Goal: Task Accomplishment & Management: Manage account settings

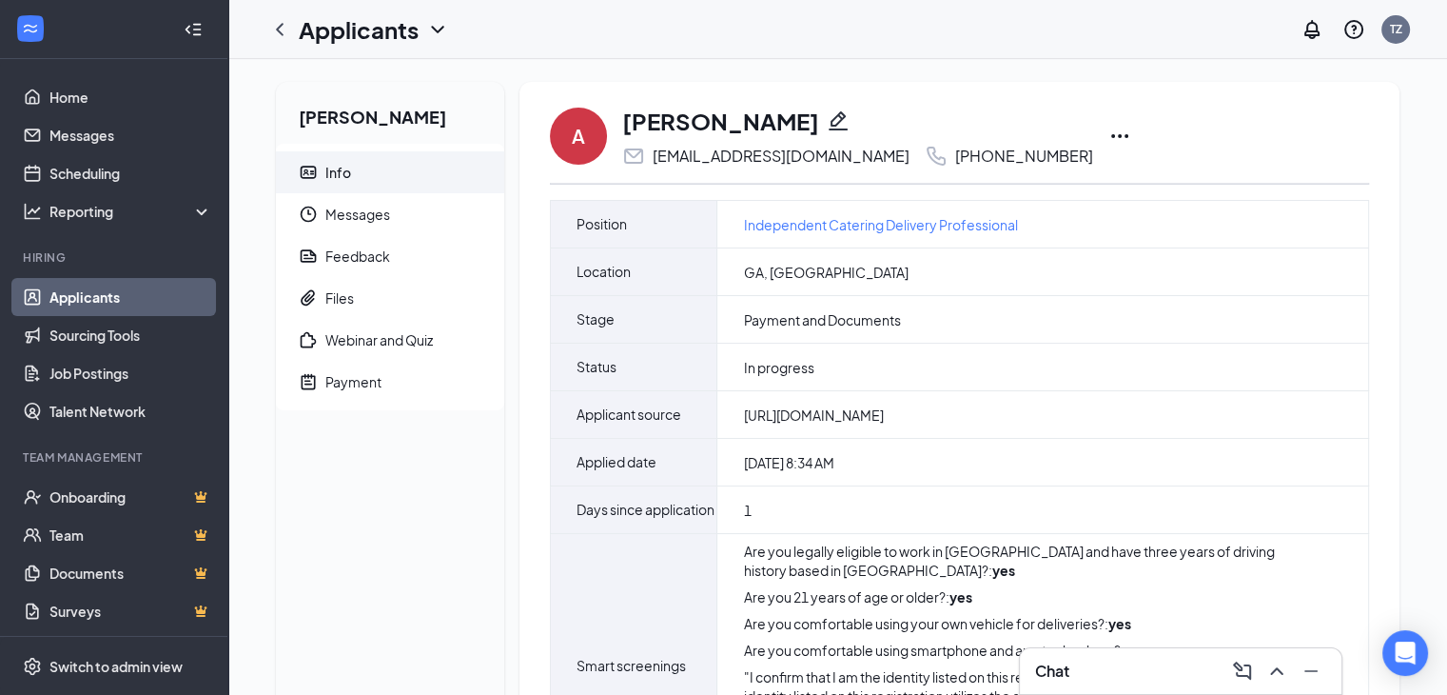
click at [848, 121] on icon "Pencil" at bounding box center [838, 120] width 19 height 19
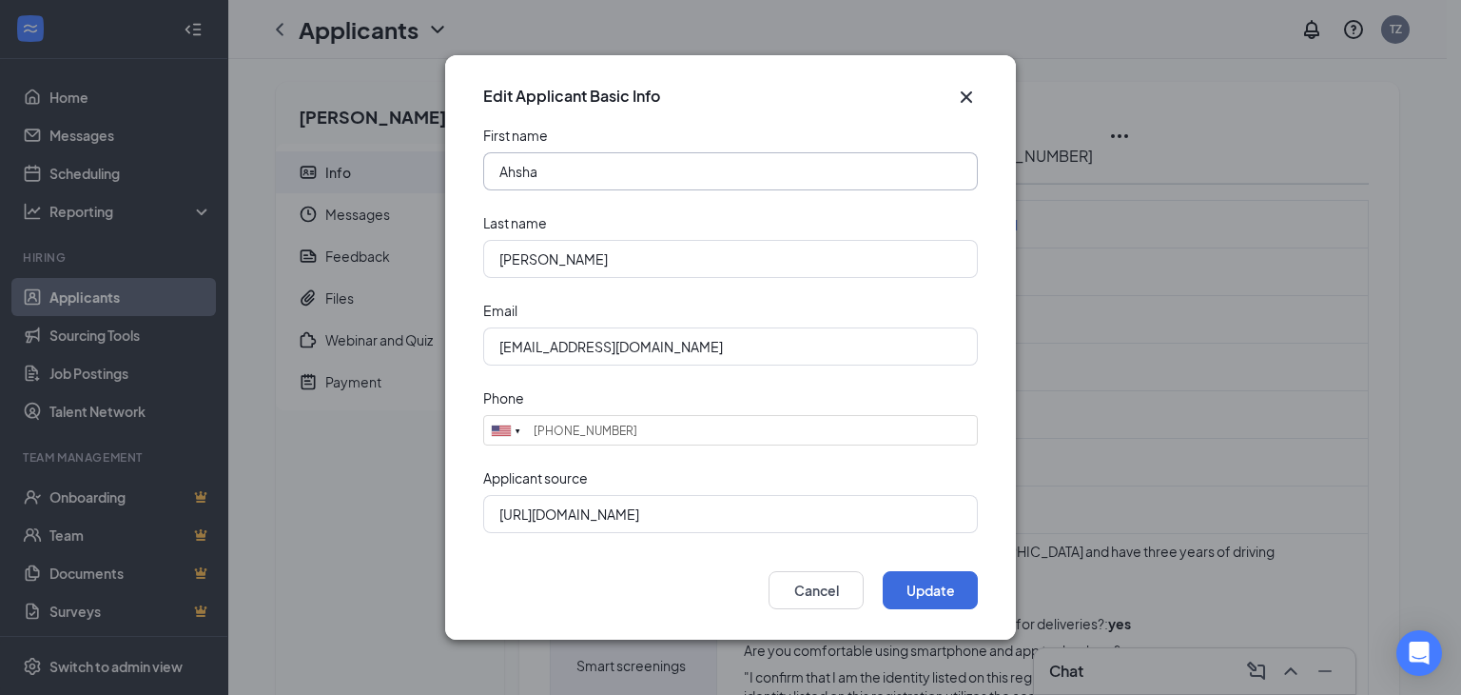
type input "[PHONE_NUMBER]"
click at [674, 174] on input "Ahsha" at bounding box center [730, 171] width 495 height 38
paste input "[PERSON_NAME]"
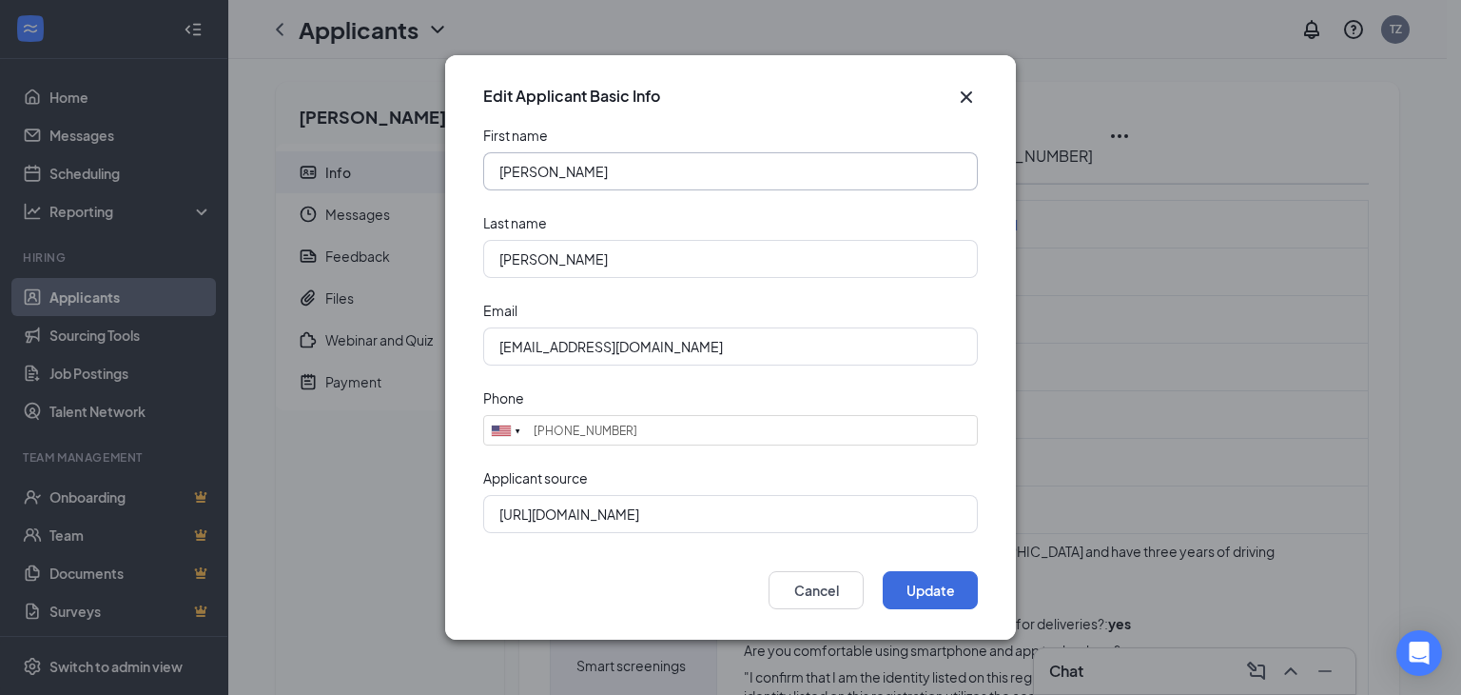
click at [588, 168] on input "[PERSON_NAME]" at bounding box center [730, 171] width 495 height 38
type input "Ynashia"
click at [618, 258] on input "[PERSON_NAME]" at bounding box center [730, 259] width 495 height 38
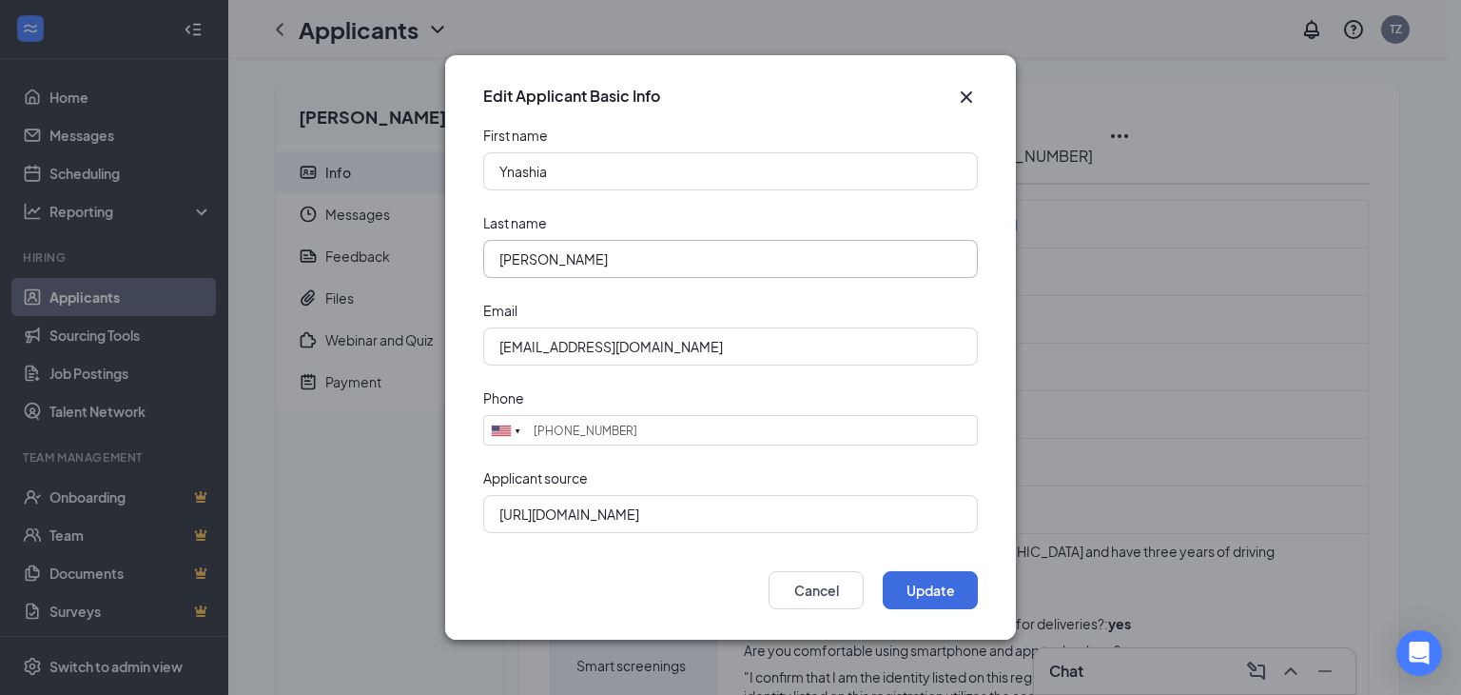
click at [618, 258] on input "[PERSON_NAME]" at bounding box center [730, 259] width 495 height 38
click at [933, 584] on button "Update" at bounding box center [930, 590] width 95 height 38
